Goal: Check status: Check status

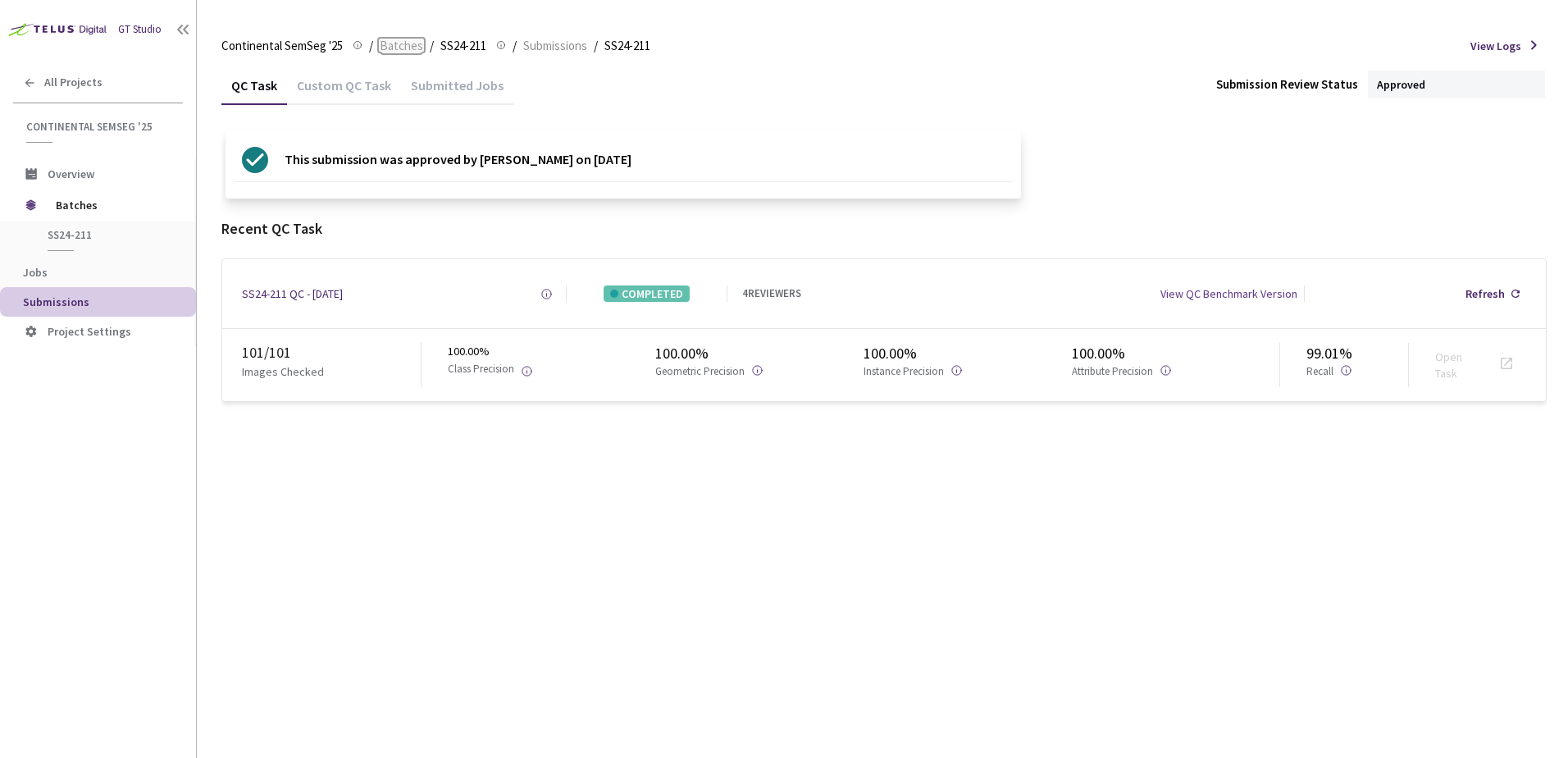
click at [410, 45] on span "Batches" at bounding box center [401, 46] width 44 height 20
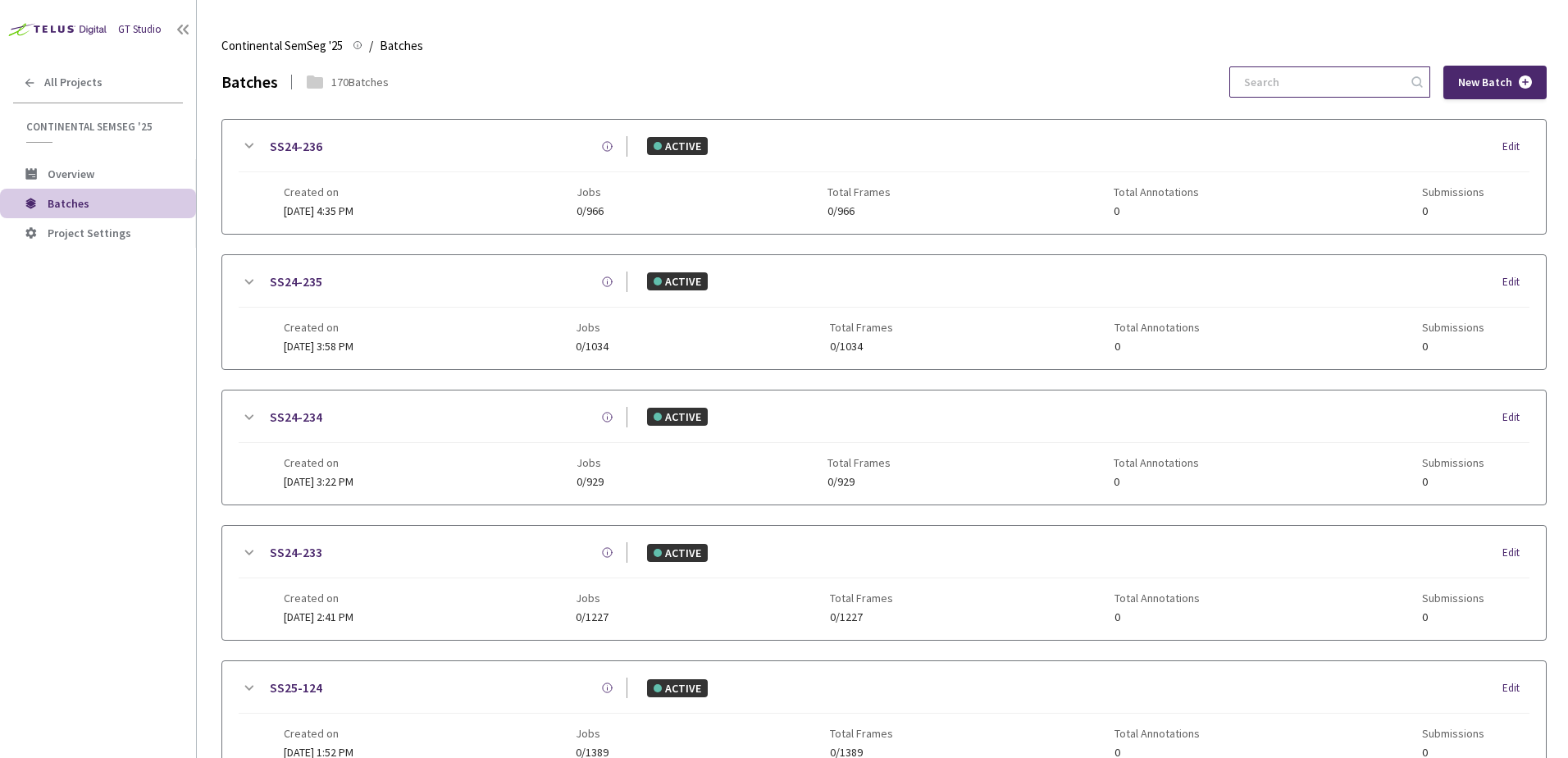
click at [1323, 87] on input at bounding box center [1322, 82] width 175 height 30
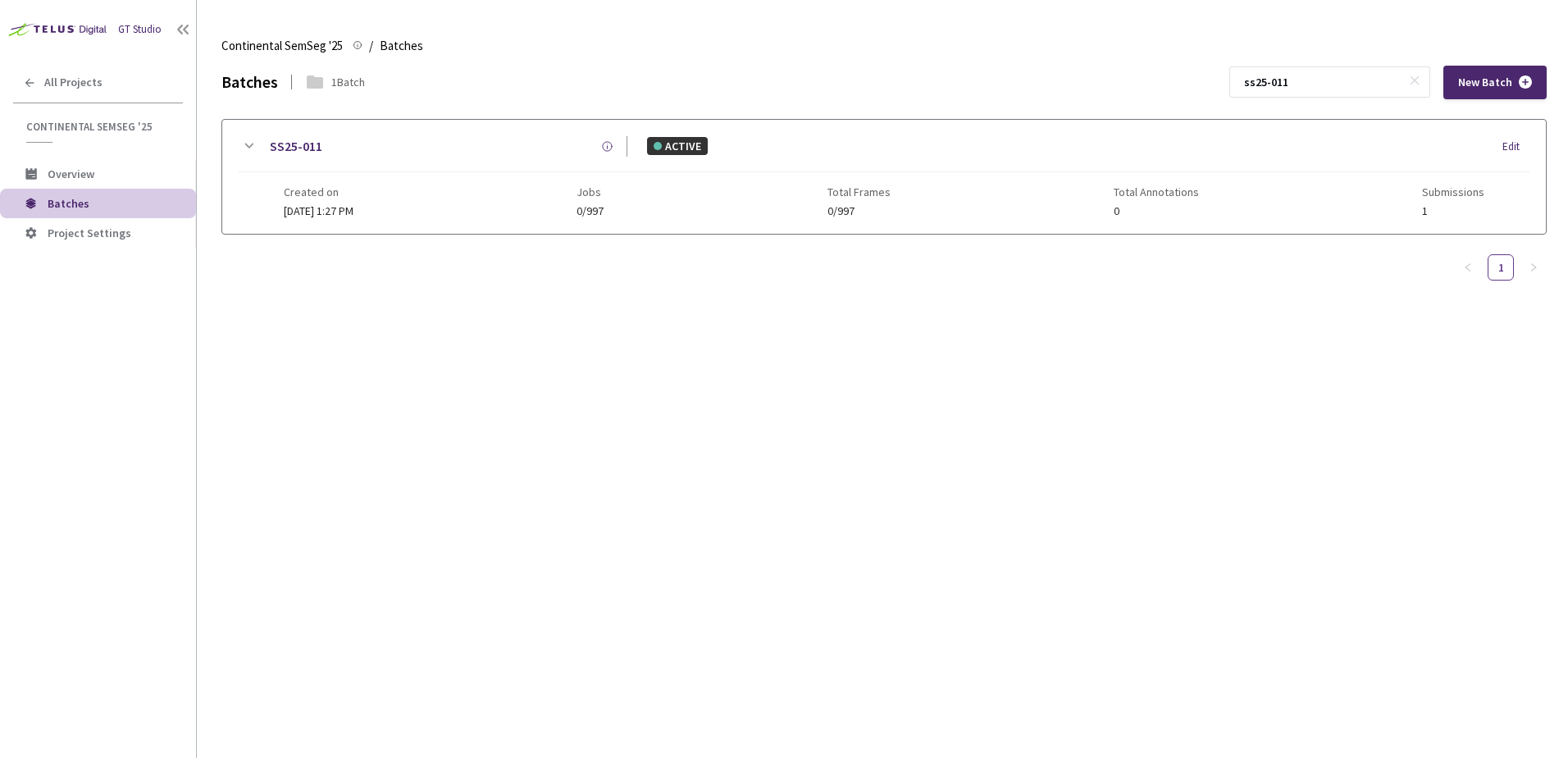
type input "ss25-011"
click at [245, 138] on icon at bounding box center [248, 146] width 20 height 20
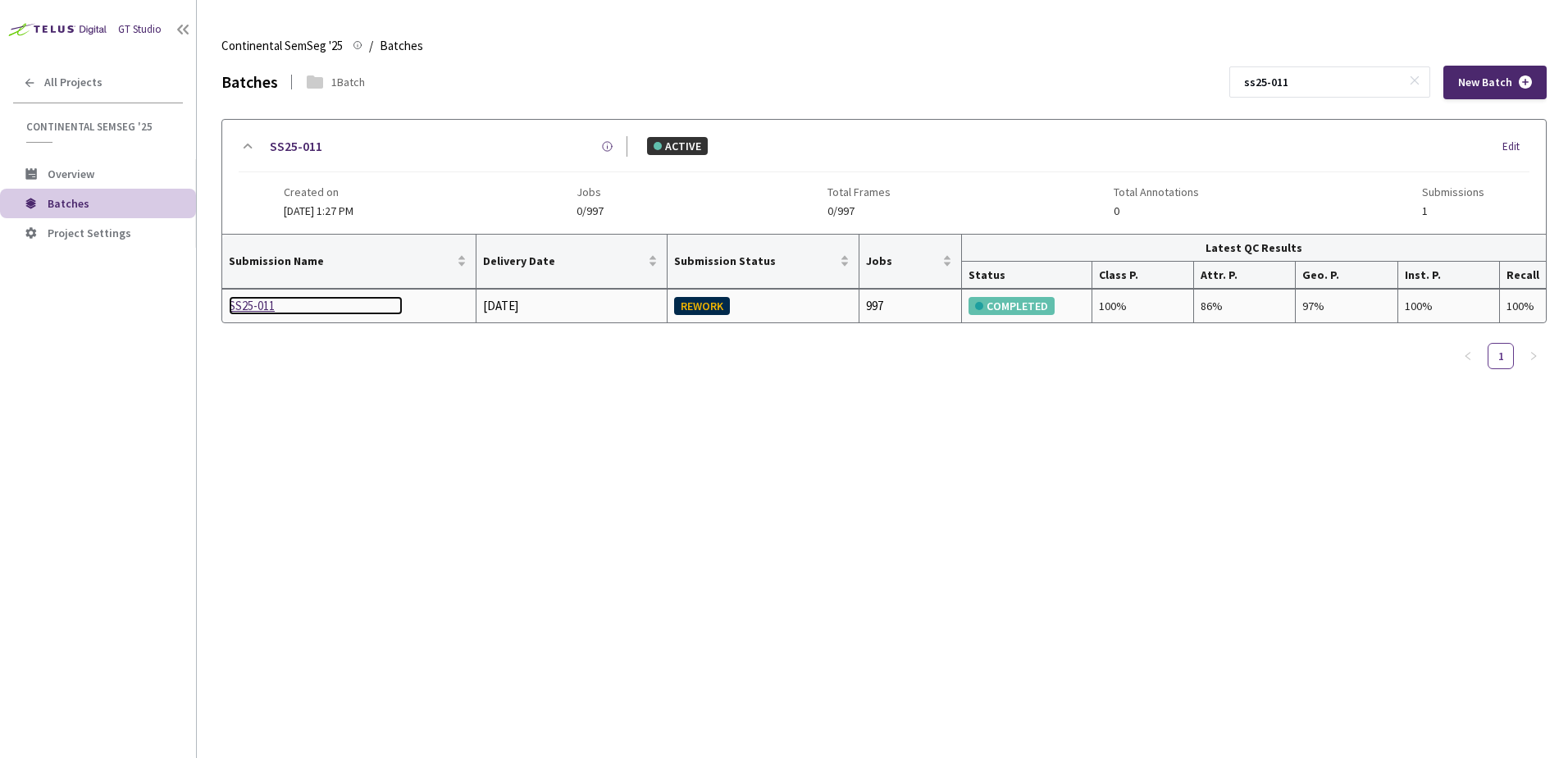
click at [264, 303] on div "SS25-011" at bounding box center [315, 306] width 174 height 20
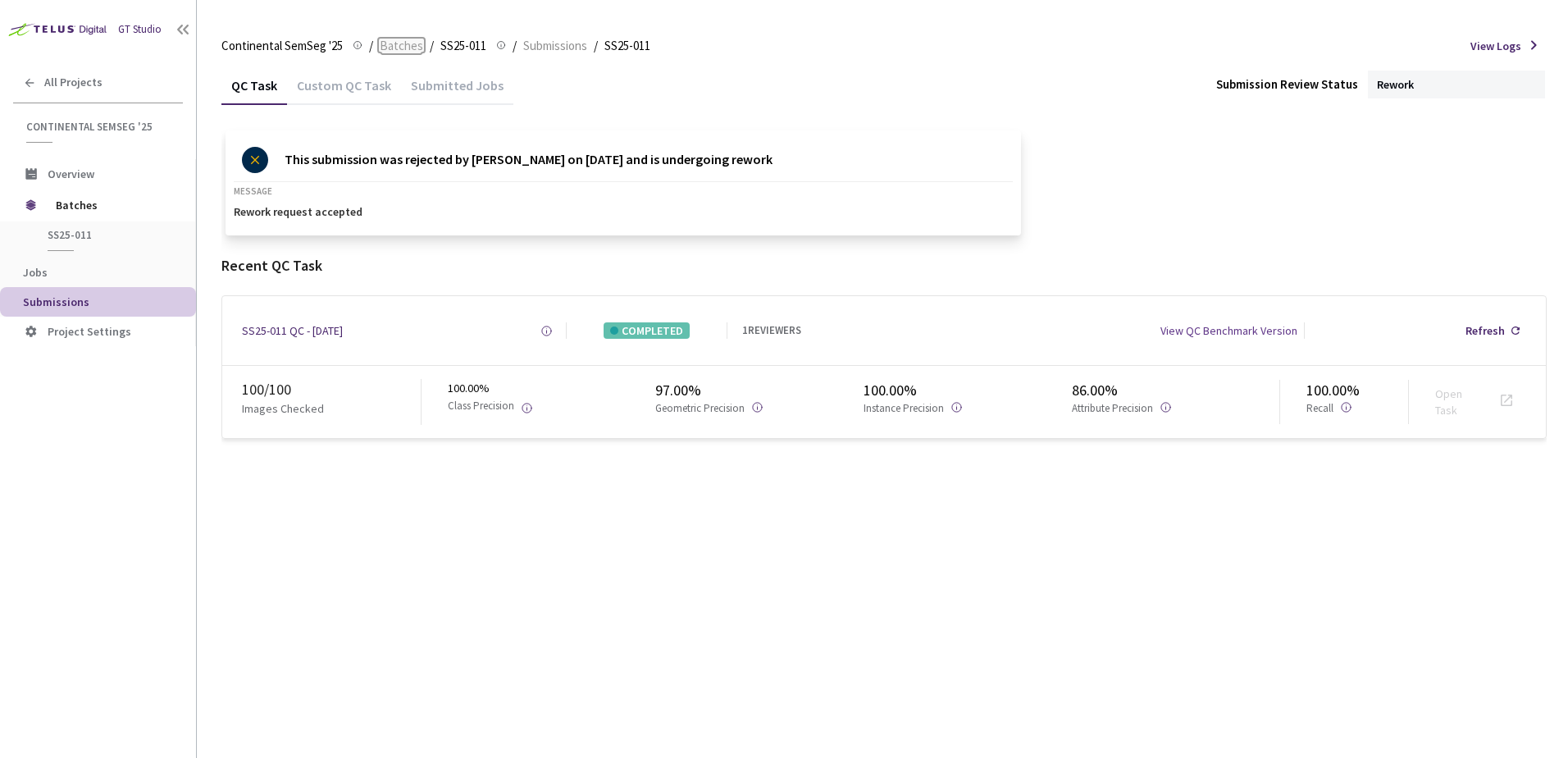
click at [402, 51] on span "Batches" at bounding box center [401, 46] width 44 height 20
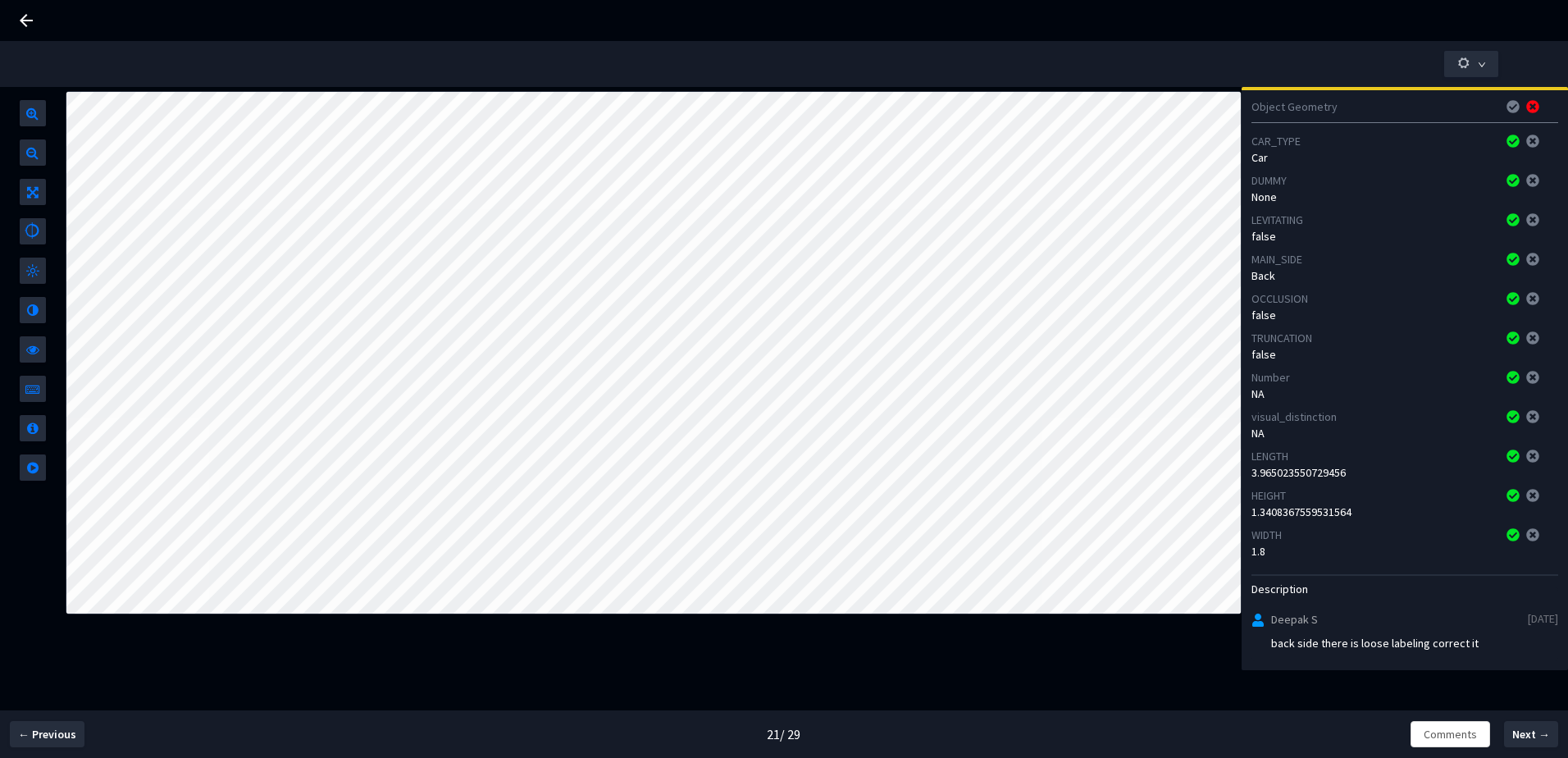
scroll to position [93, 0]
